Goal: Information Seeking & Learning: Find specific fact

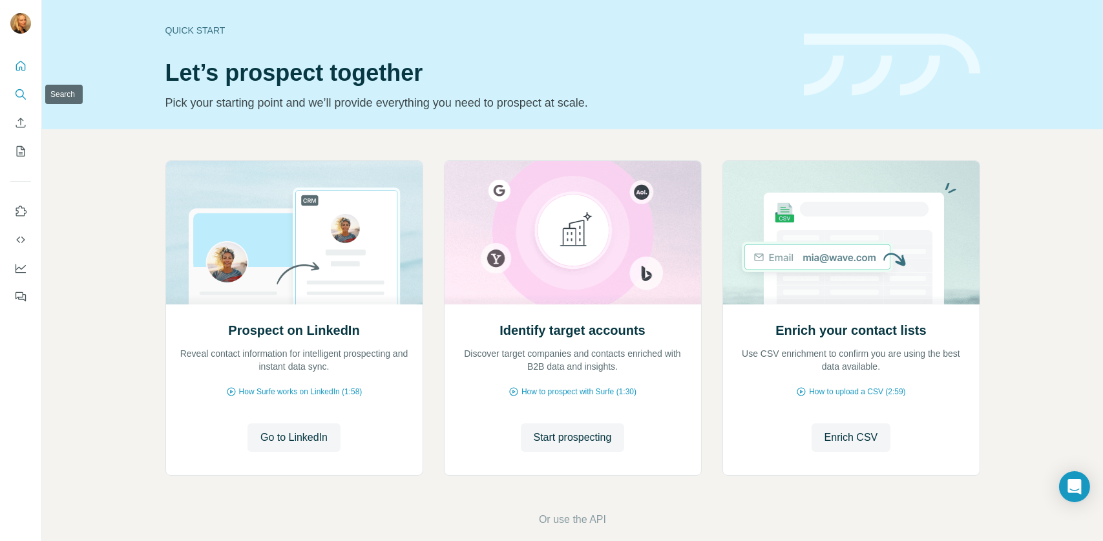
click at [23, 97] on icon "Search" at bounding box center [20, 94] width 13 height 13
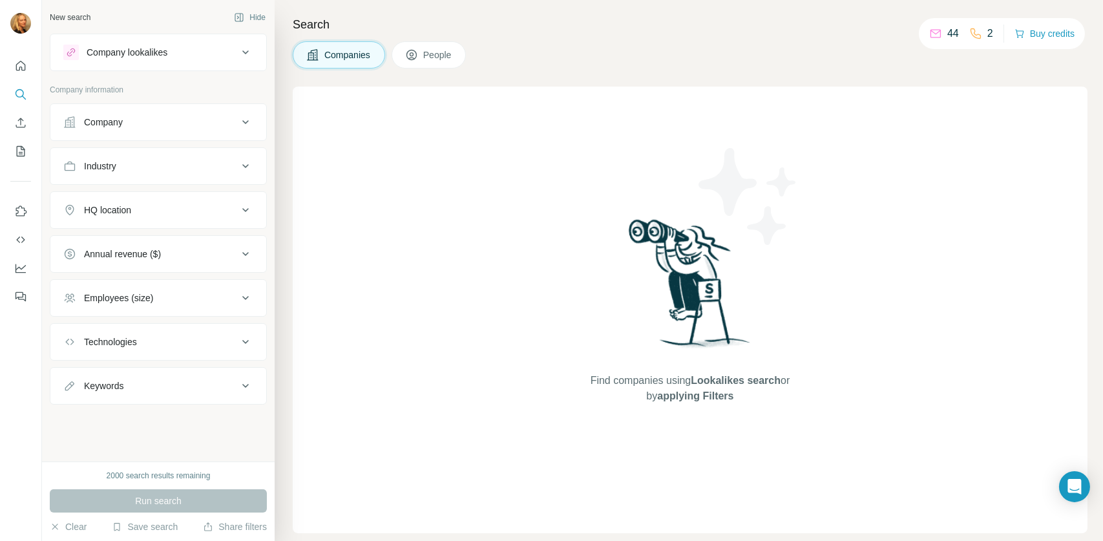
click at [132, 120] on div "Company" at bounding box center [150, 122] width 174 height 13
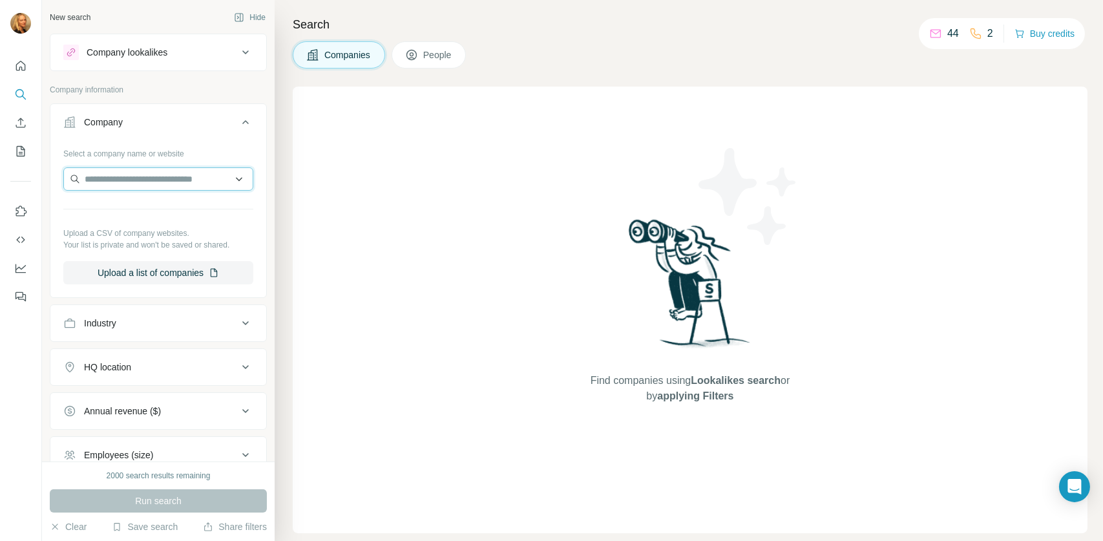
click at [156, 173] on input "text" at bounding box center [158, 178] width 190 height 23
type input "******"
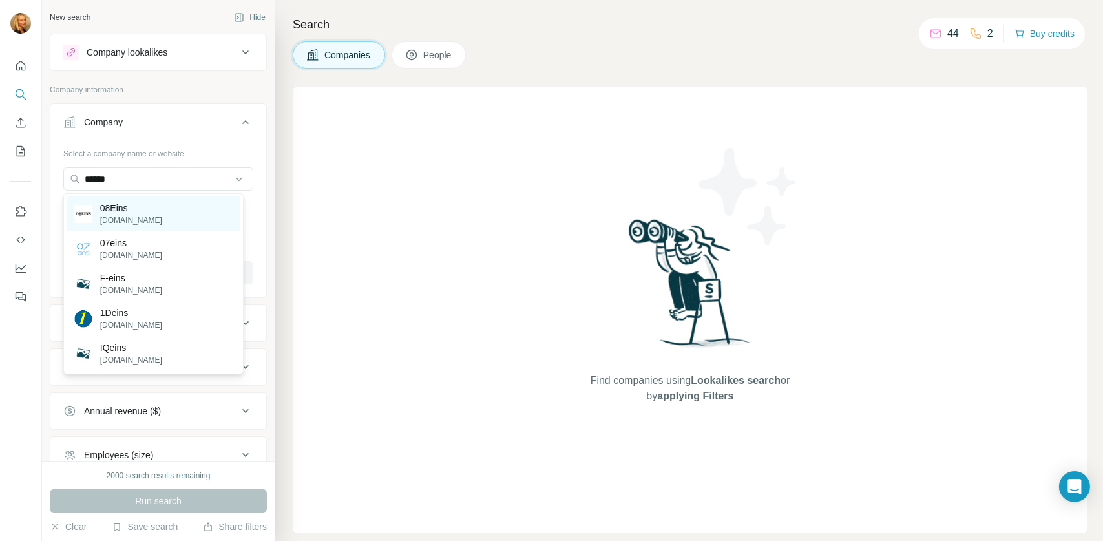
click at [106, 213] on p "08Eins" at bounding box center [131, 208] width 62 height 13
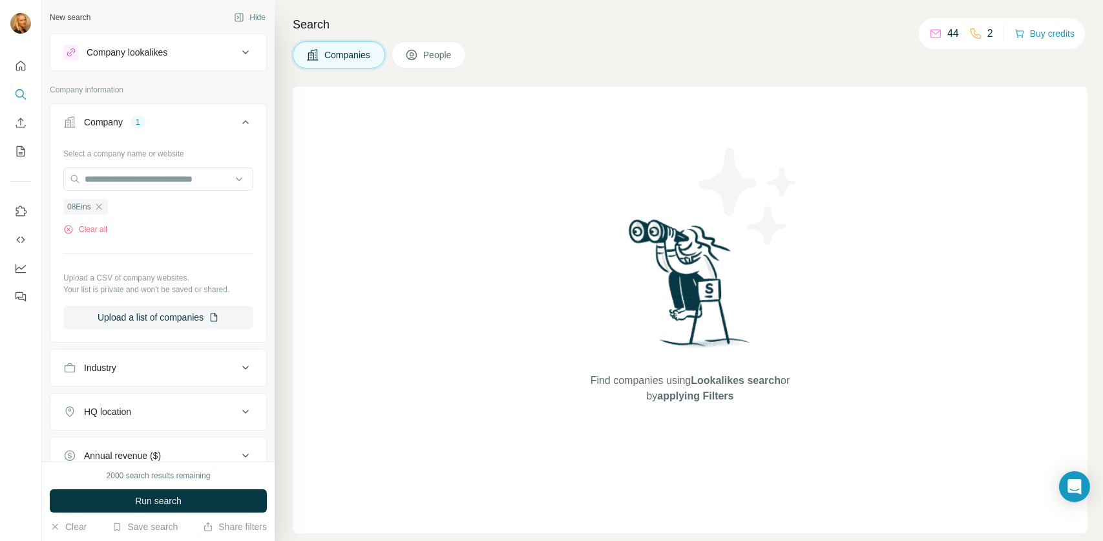
click at [445, 58] on span "People" at bounding box center [438, 54] width 30 height 13
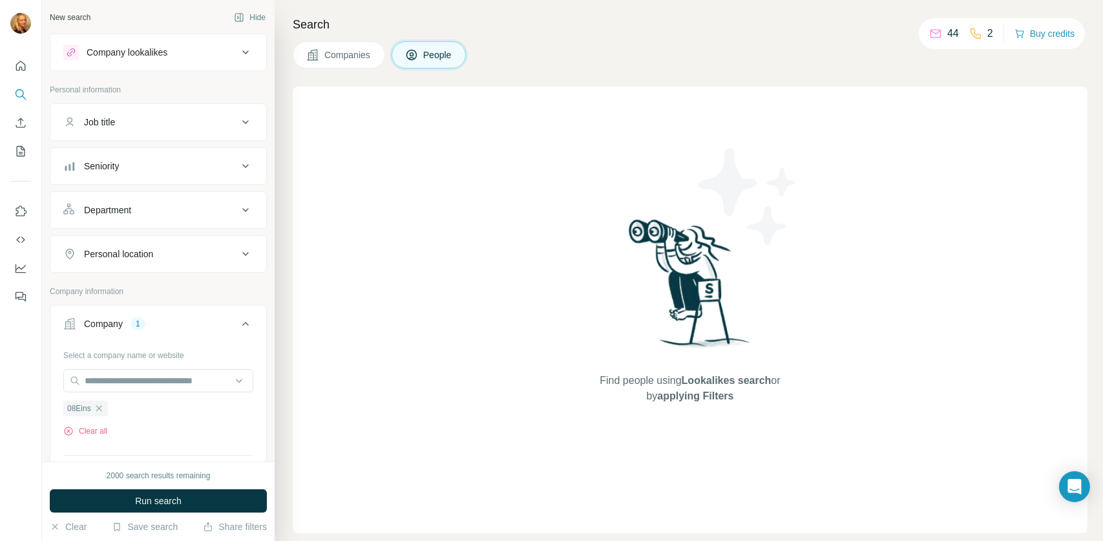
click at [176, 123] on div "Job title" at bounding box center [150, 122] width 174 height 13
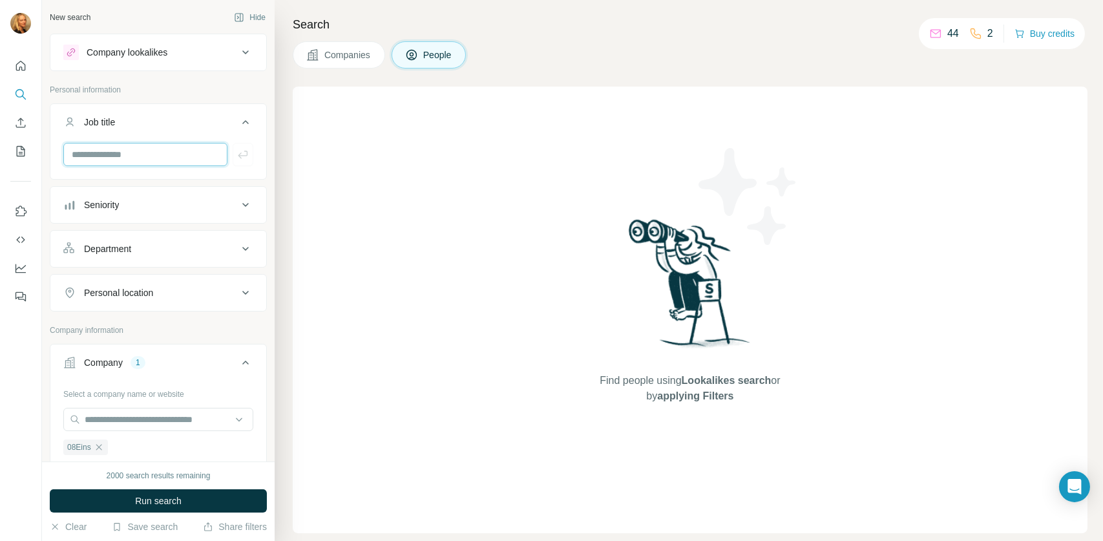
click at [136, 151] on input "text" at bounding box center [145, 154] width 164 height 23
type input "***"
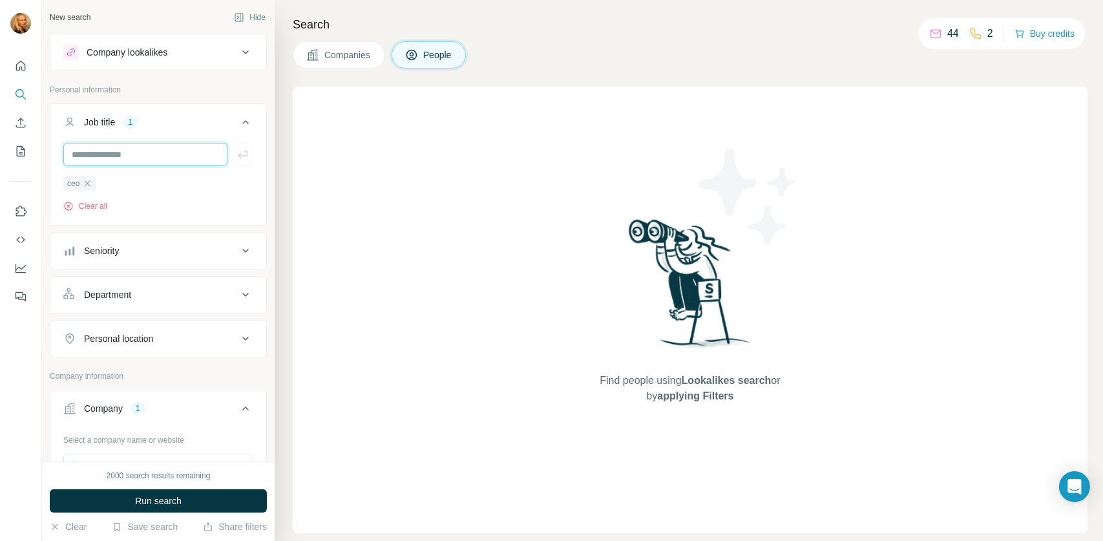
scroll to position [258, 0]
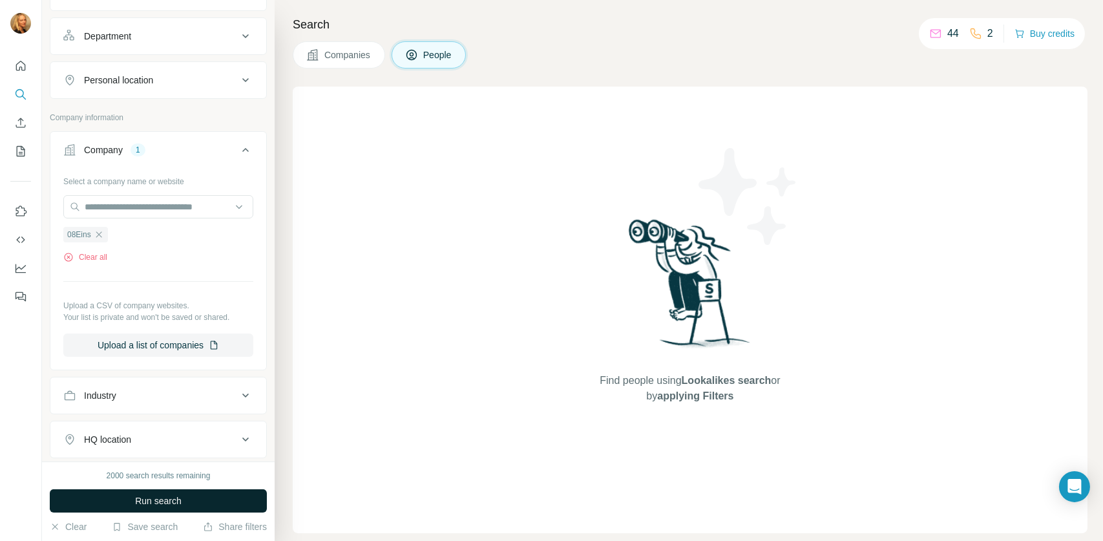
click at [152, 501] on span "Run search" at bounding box center [158, 500] width 47 height 13
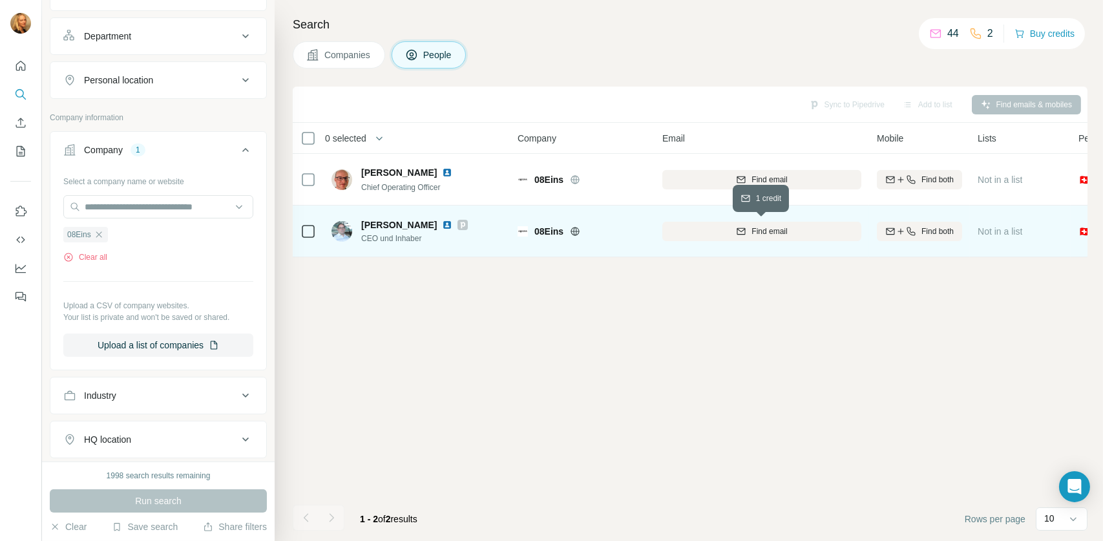
click at [759, 232] on span "Find email" at bounding box center [769, 232] width 36 height 12
click at [921, 231] on span "Find both" at bounding box center [937, 232] width 32 height 12
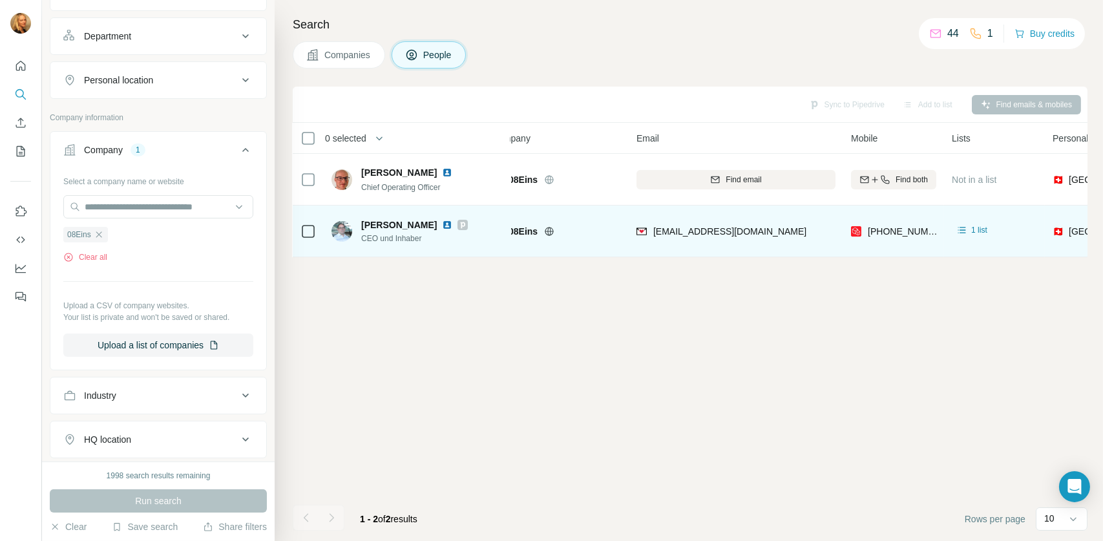
scroll to position [0, 10]
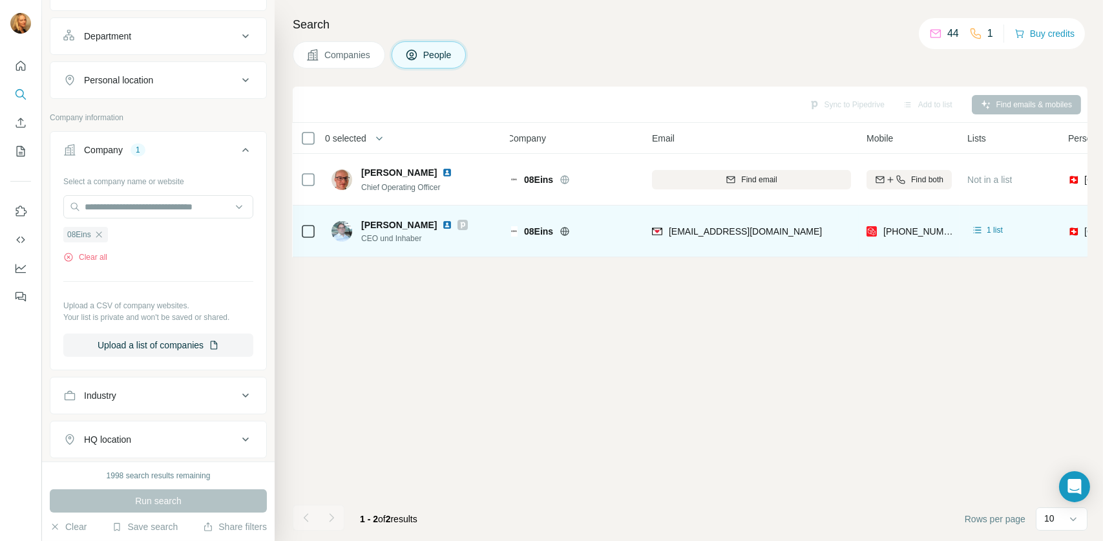
click at [442, 223] on img at bounding box center [447, 225] width 10 height 10
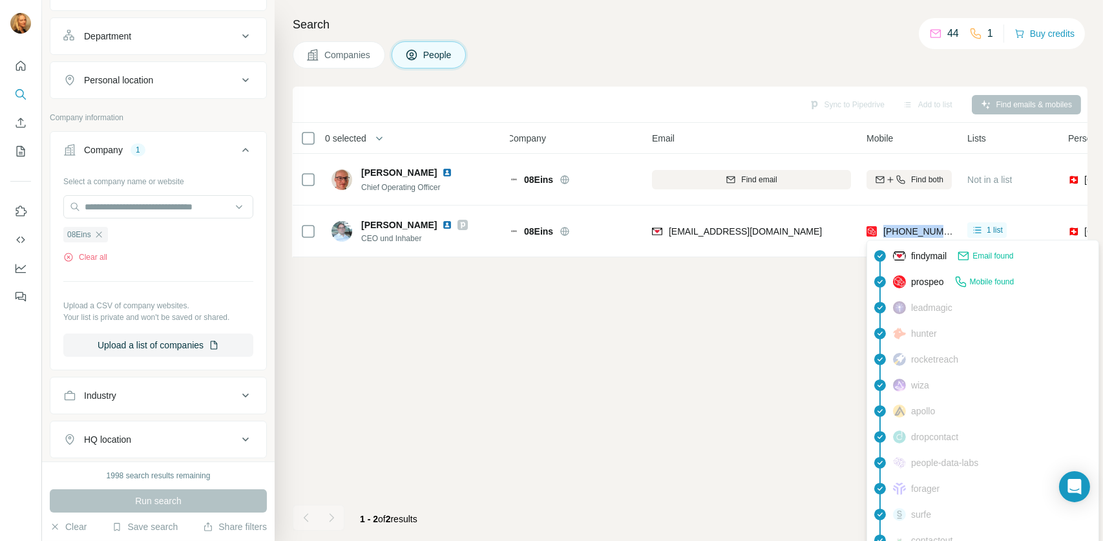
drag, startPoint x: 951, startPoint y: 228, endPoint x: 883, endPoint y: 228, distance: 68.5
click at [883, 228] on div "+41799451377" at bounding box center [908, 231] width 85 height 36
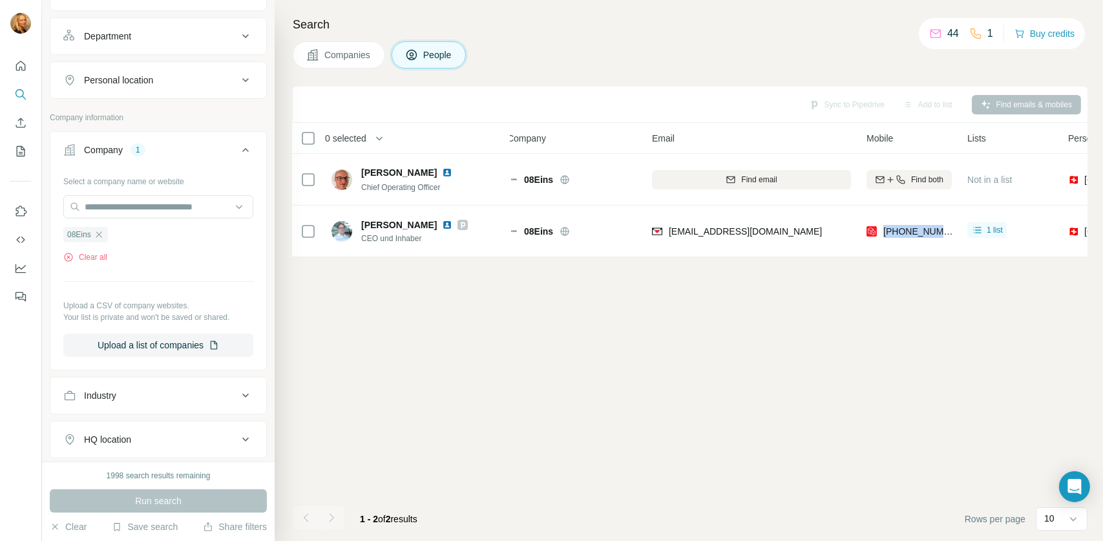
copy span "+41799451377"
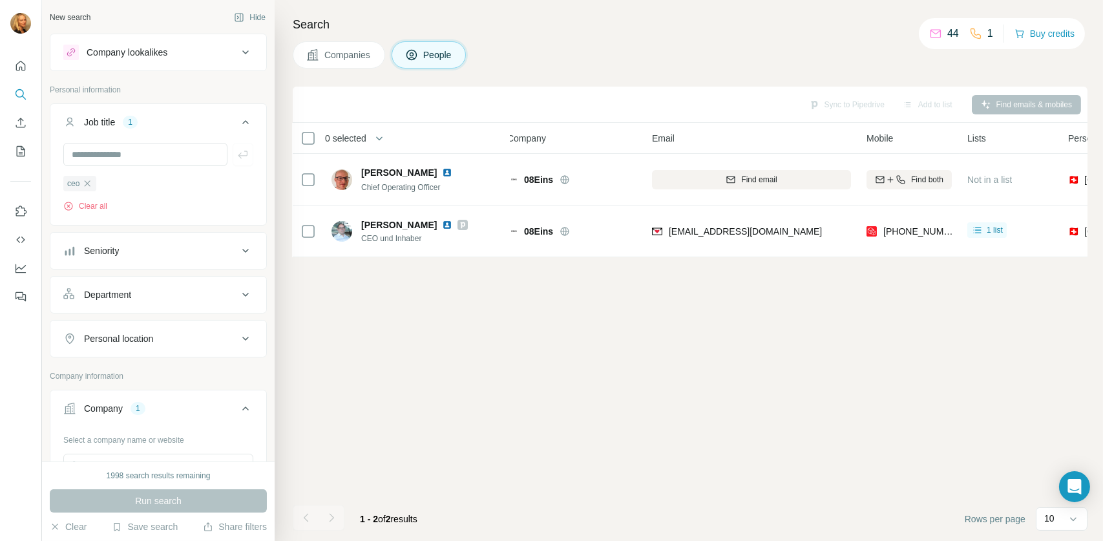
drag, startPoint x: 89, startPoint y: 153, endPoint x: 226, endPoint y: 56, distance: 167.6
click at [225, 56] on div "Company lookalikes" at bounding box center [150, 53] width 174 height 16
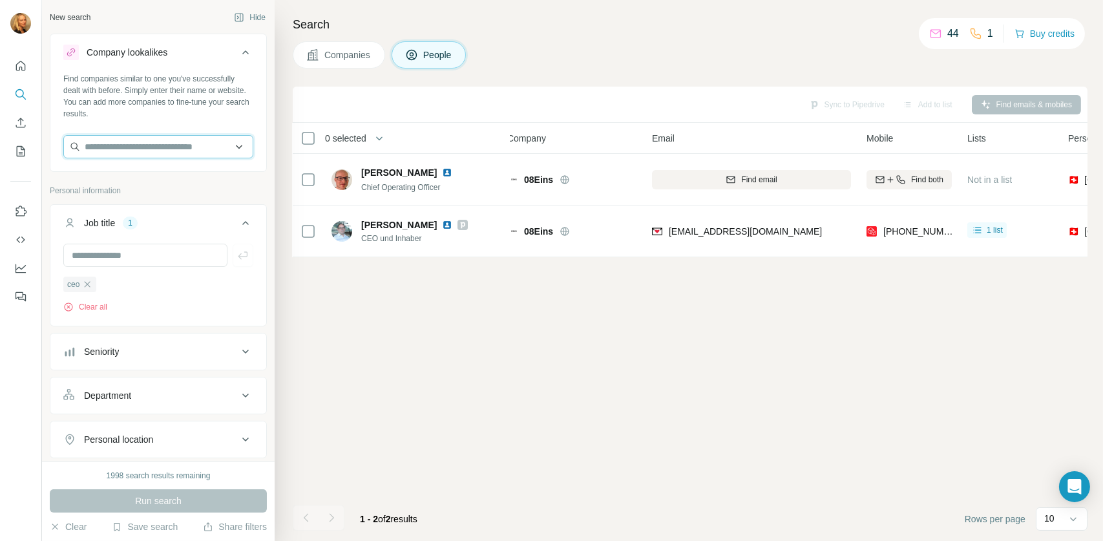
paste input "**********"
type input "**********"
click at [145, 502] on div "Run search" at bounding box center [158, 500] width 217 height 23
click at [87, 286] on icon "button" at bounding box center [87, 284] width 10 height 10
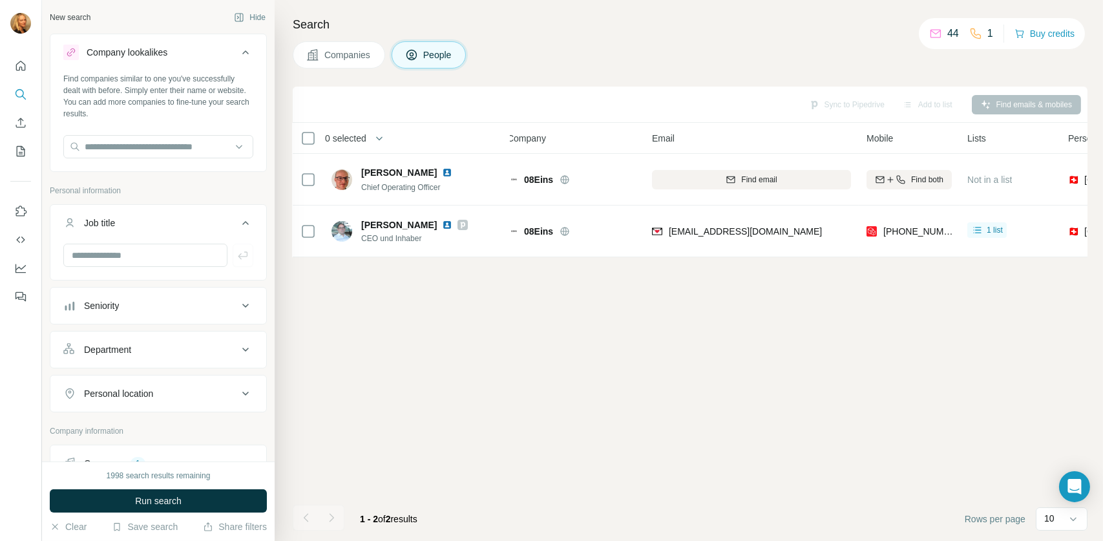
click at [362, 58] on span "Companies" at bounding box center [347, 54] width 47 height 13
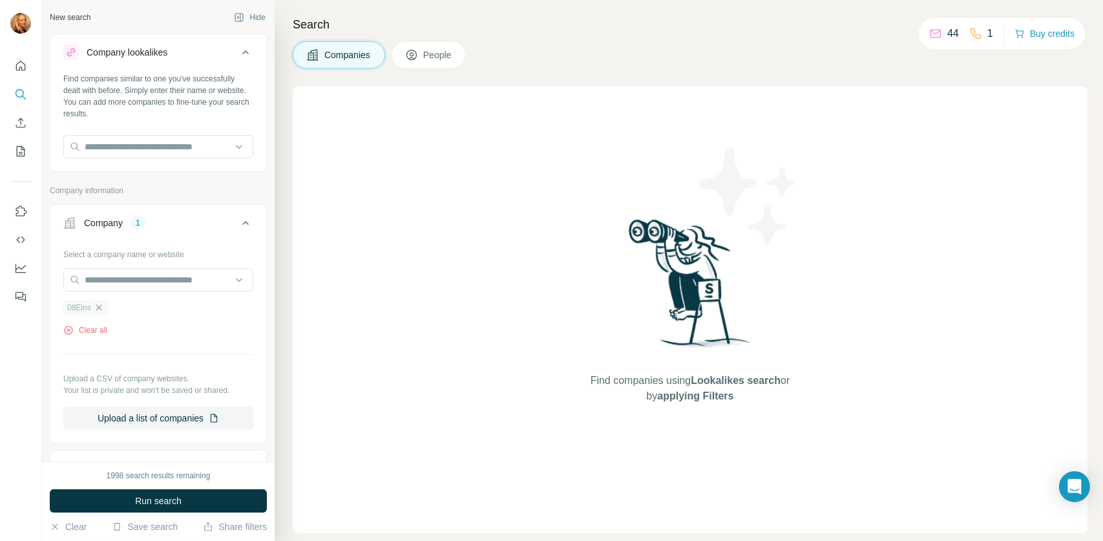
click at [104, 305] on icon "button" at bounding box center [99, 307] width 10 height 10
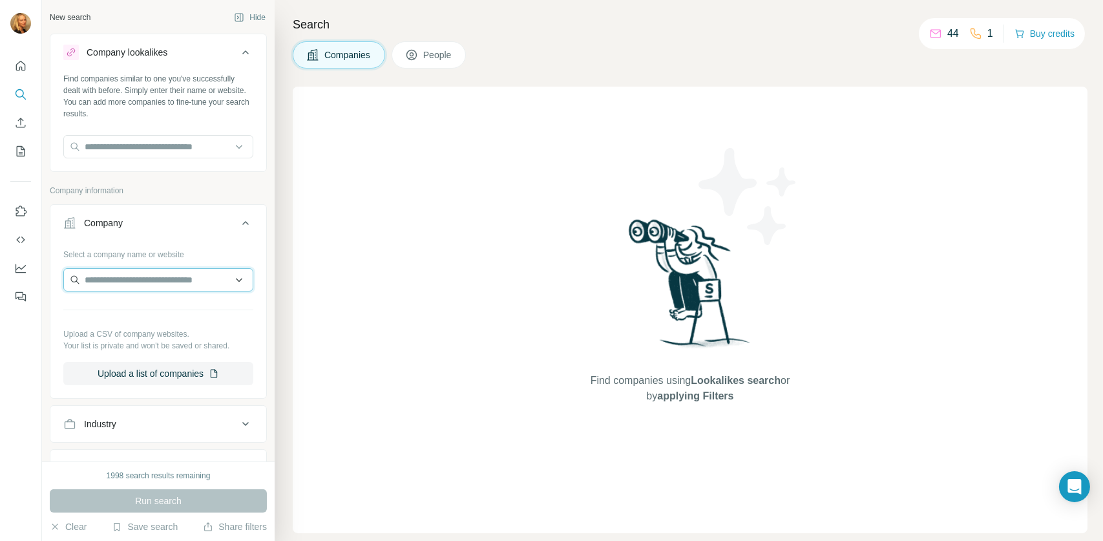
paste input "**********"
type input "**********"
click at [213, 506] on div "Run search" at bounding box center [158, 500] width 217 height 23
drag, startPoint x: 143, startPoint y: 295, endPoint x: 141, endPoint y: 284, distance: 11.9
click at [143, 295] on div "Select a company name or website Upload a CSV of company websites. Your list is…" at bounding box center [158, 315] width 190 height 142
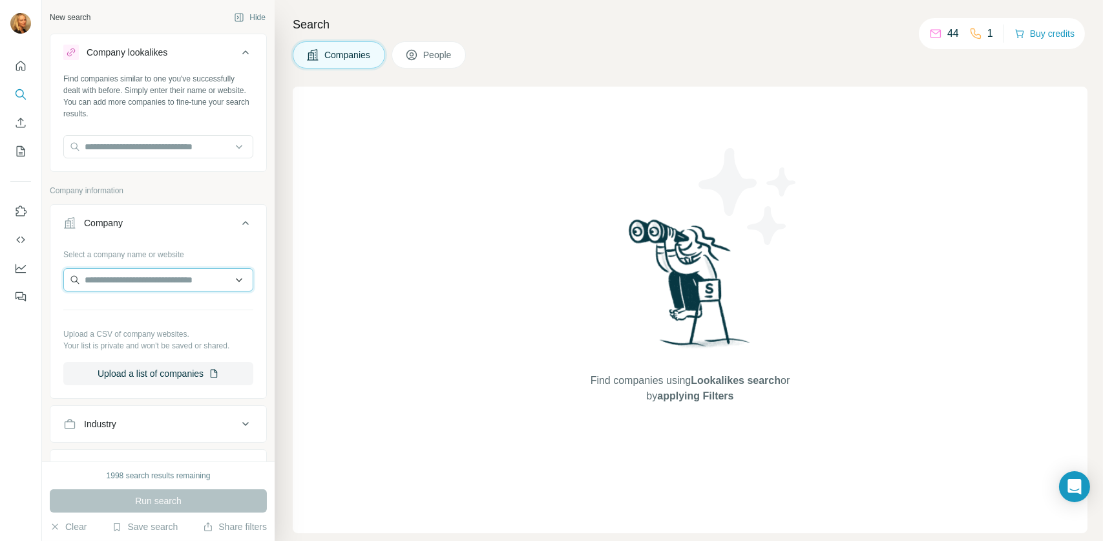
click at [138, 278] on input "text" at bounding box center [158, 279] width 190 height 23
paste input "**********"
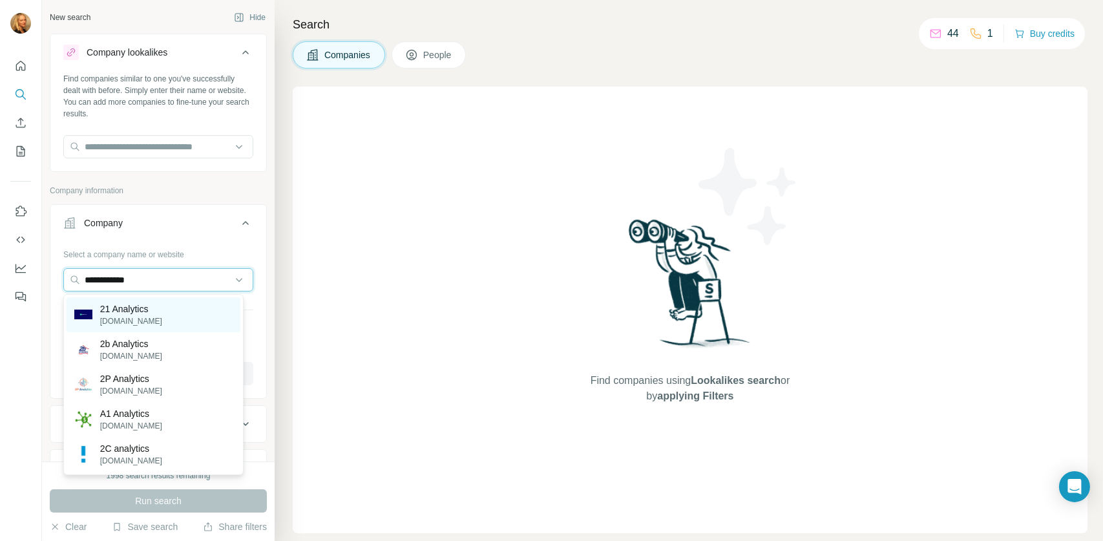
type input "**********"
click at [143, 311] on p "21 Analytics" at bounding box center [131, 308] width 62 height 13
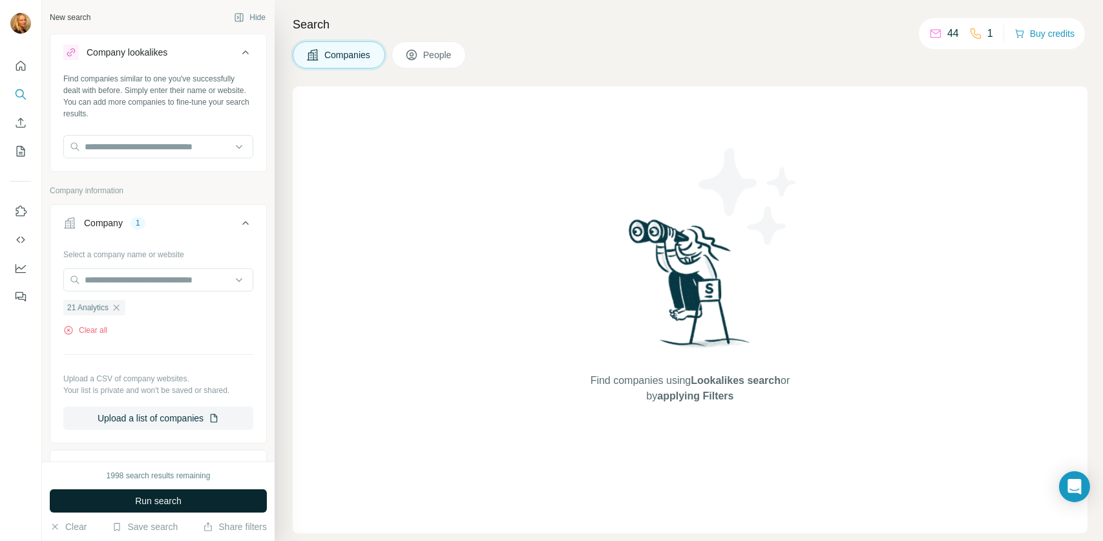
click at [194, 496] on button "Run search" at bounding box center [158, 500] width 217 height 23
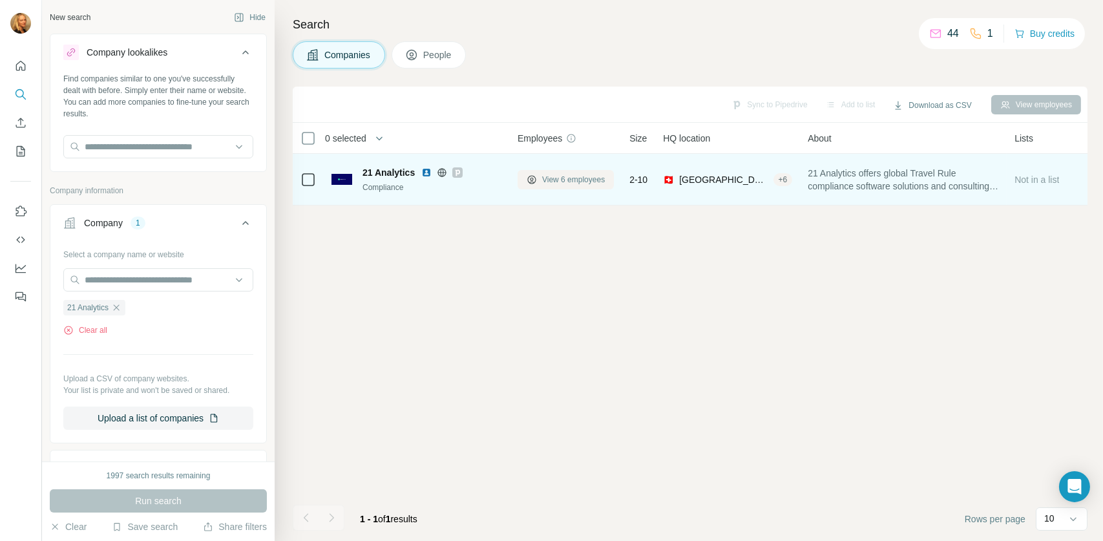
click at [584, 174] on span "View 6 employees" at bounding box center [573, 180] width 63 height 12
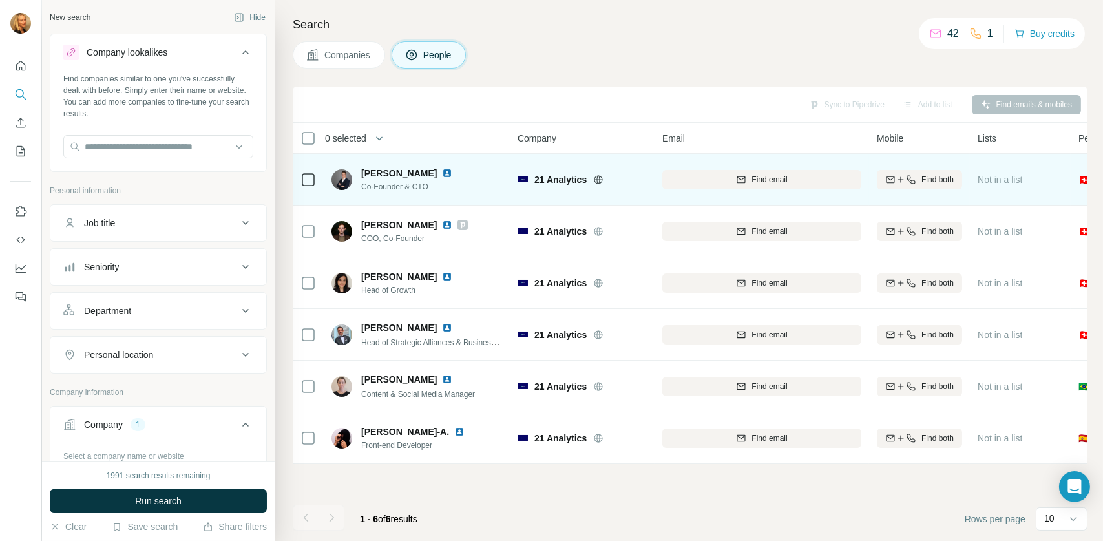
click at [445, 169] on img at bounding box center [447, 173] width 10 height 10
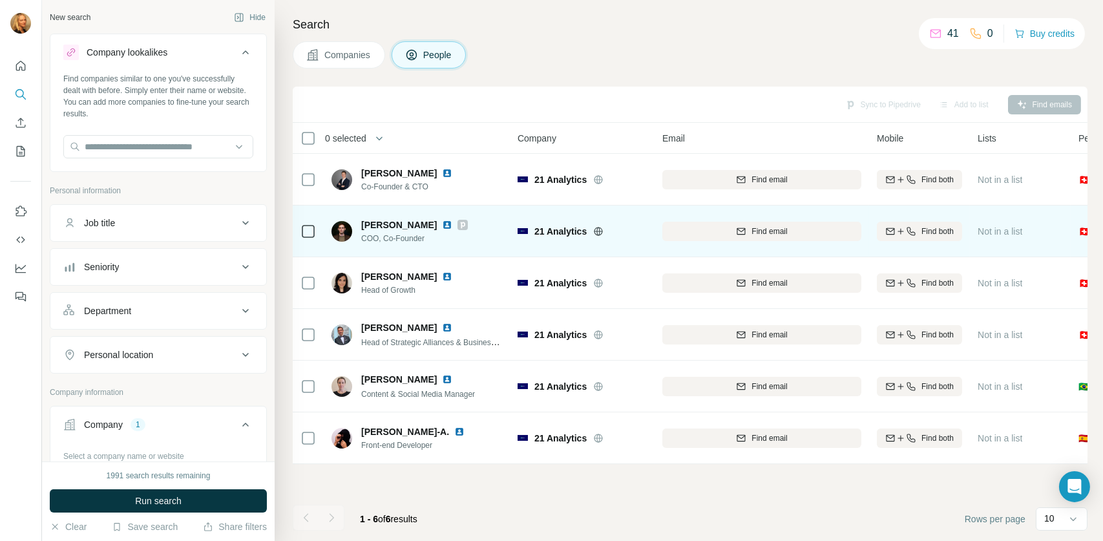
click at [395, 222] on span "Lucas Betschart" at bounding box center [399, 224] width 76 height 13
click at [442, 224] on img at bounding box center [447, 225] width 10 height 10
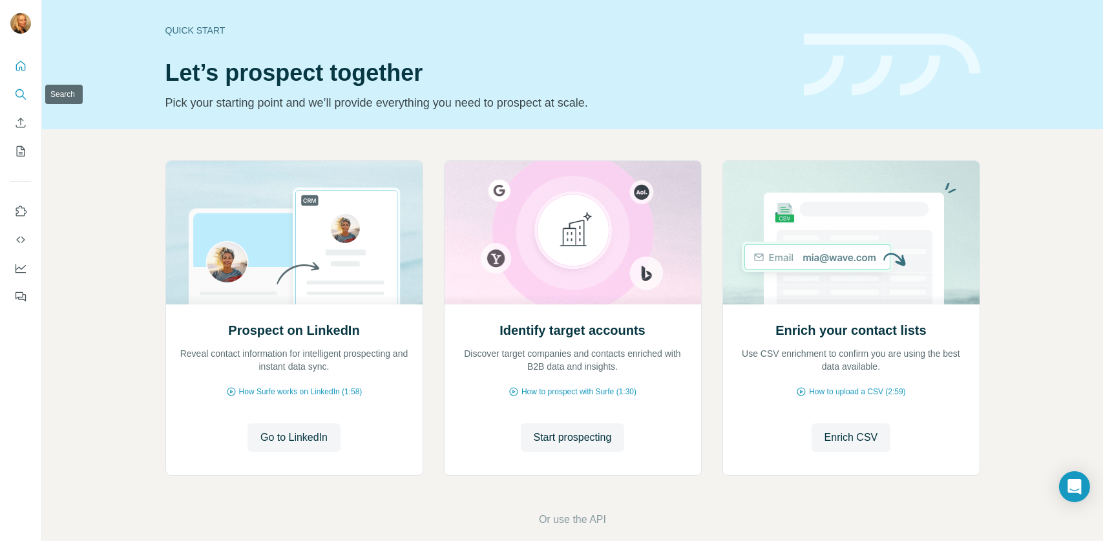
click at [19, 91] on icon "Search" at bounding box center [20, 94] width 13 height 13
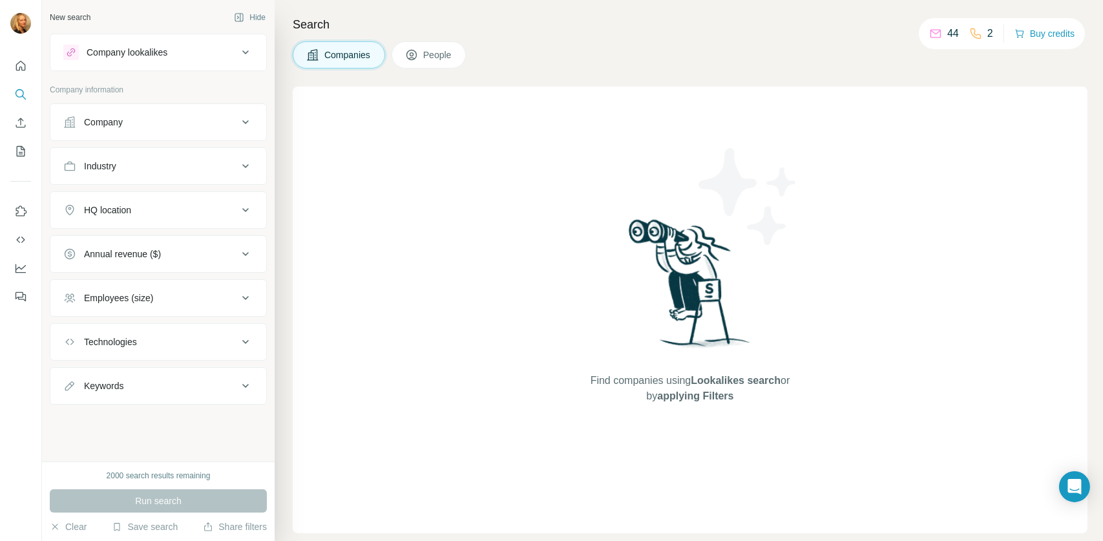
click at [145, 111] on button "Company" at bounding box center [158, 122] width 216 height 31
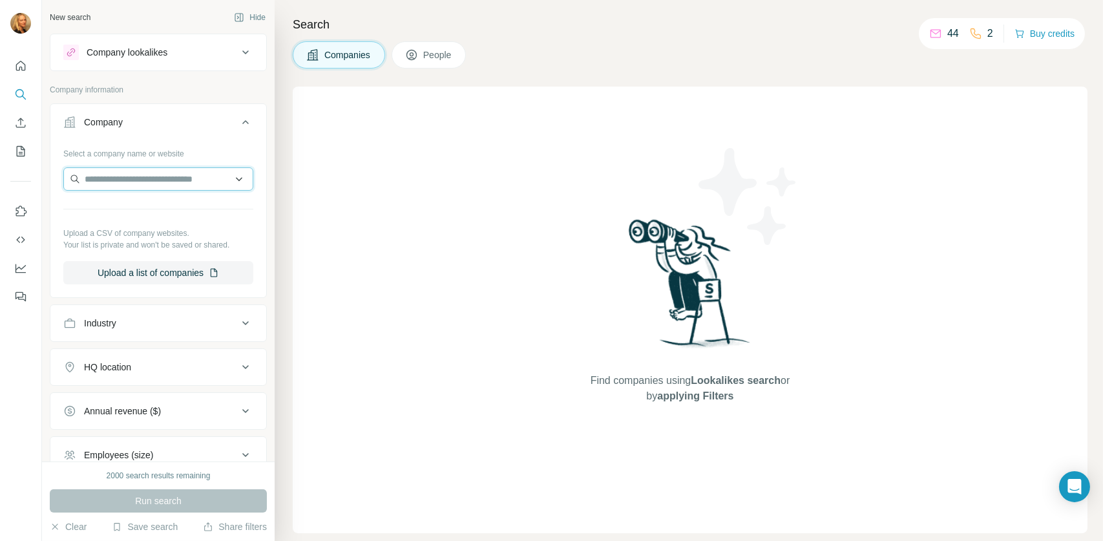
click at [127, 185] on input "text" at bounding box center [158, 178] width 190 height 23
click at [116, 179] on input "text" at bounding box center [158, 178] width 190 height 23
click at [24, 94] on icon "Search" at bounding box center [20, 94] width 13 height 13
click at [25, 93] on icon "Search" at bounding box center [20, 94] width 13 height 13
click at [443, 50] on span "People" at bounding box center [438, 54] width 30 height 13
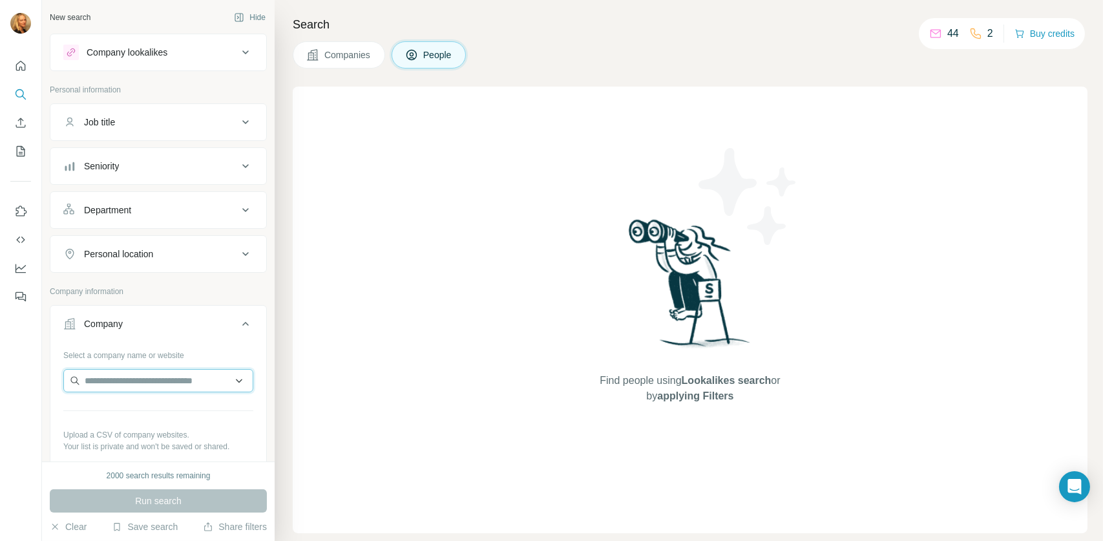
click at [173, 386] on input "text" at bounding box center [158, 380] width 190 height 23
type input "**********"
click at [18, 92] on icon "Search" at bounding box center [20, 94] width 13 height 13
click at [452, 61] on button "People" at bounding box center [429, 54] width 75 height 27
click at [21, 70] on icon "Quick start" at bounding box center [21, 66] width 10 height 10
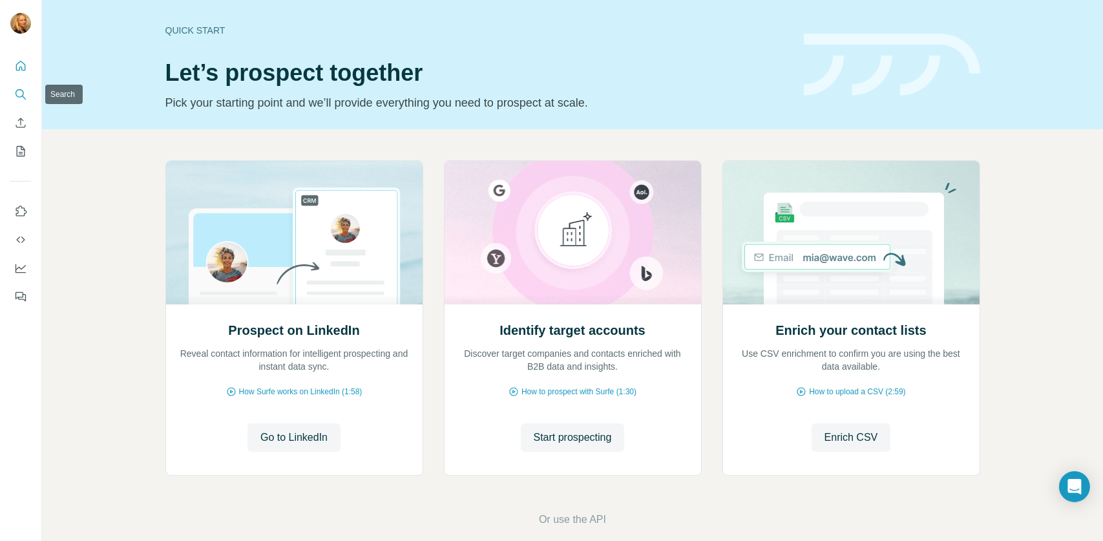
click at [16, 94] on icon "Search" at bounding box center [20, 94] width 13 height 13
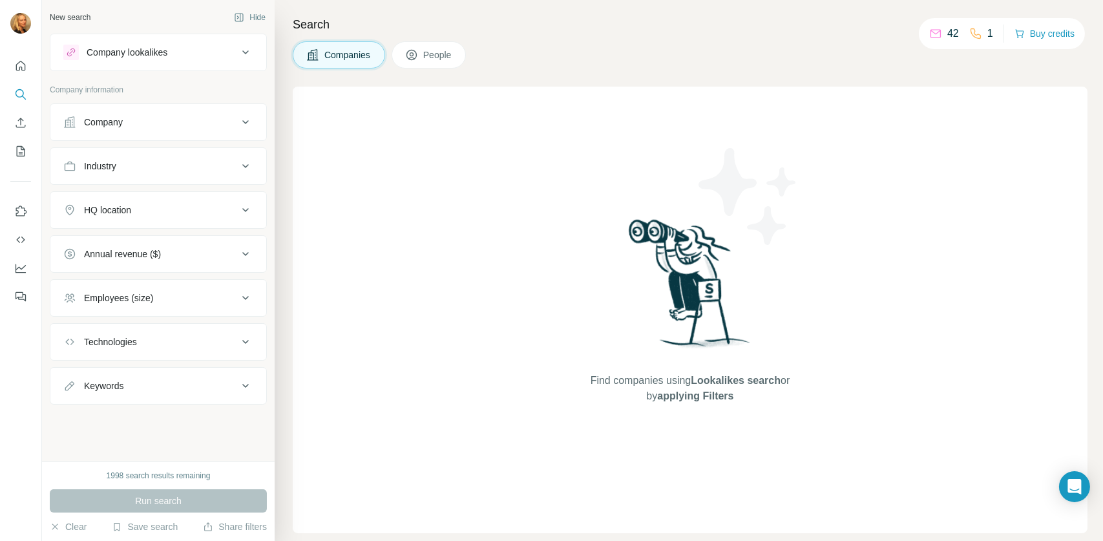
click at [441, 50] on span "People" at bounding box center [438, 54] width 30 height 13
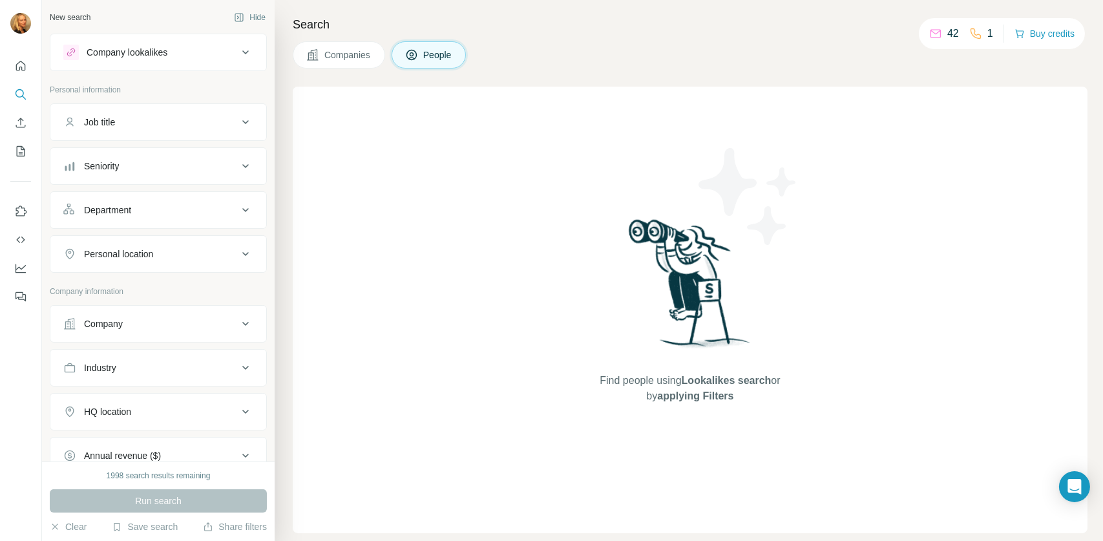
click at [183, 45] on div "Company lookalikes" at bounding box center [150, 53] width 174 height 16
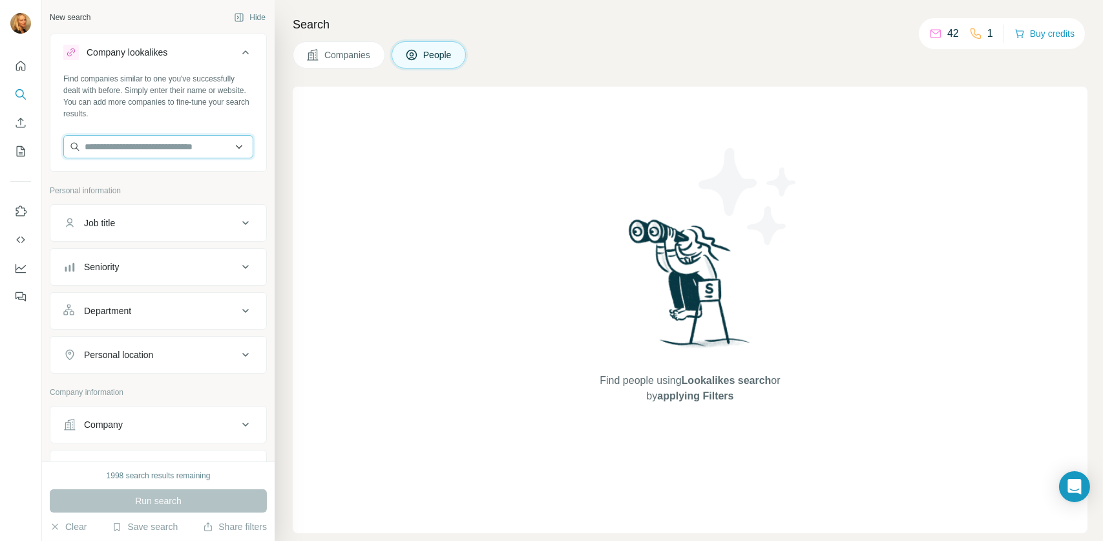
click at [154, 148] on input "text" at bounding box center [158, 146] width 190 height 23
